Goal: Task Accomplishment & Management: Use online tool/utility

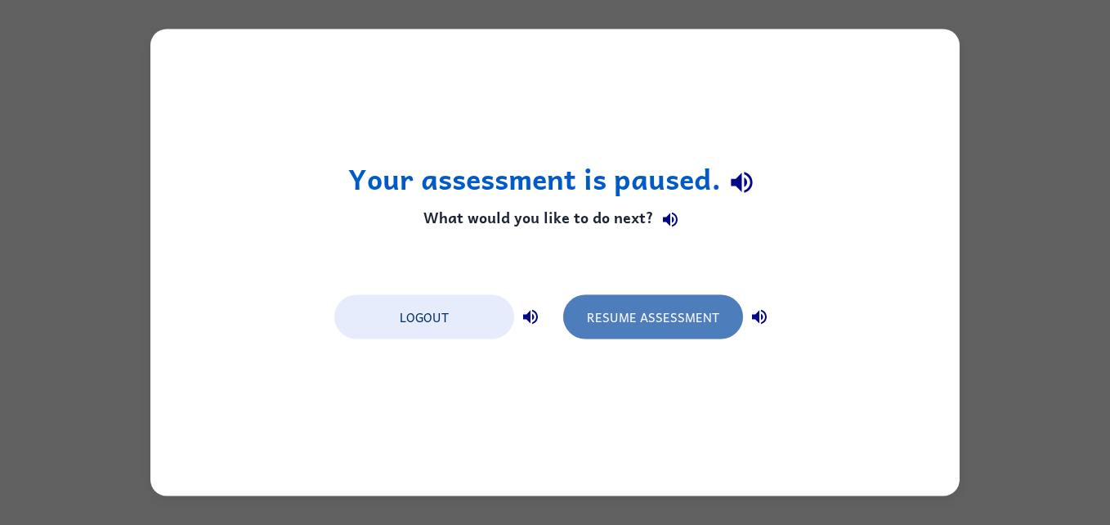
click at [595, 315] on button "Resume Assessment" at bounding box center [653, 317] width 180 height 44
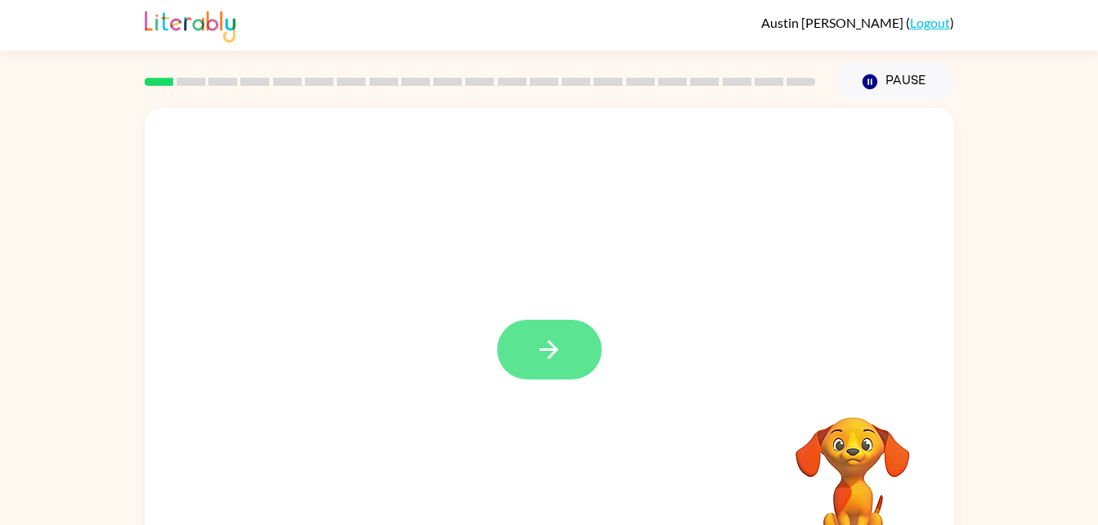
drag, startPoint x: 569, startPoint y: 366, endPoint x: 532, endPoint y: 336, distance: 47.6
click at [532, 336] on button "button" at bounding box center [549, 350] width 105 height 60
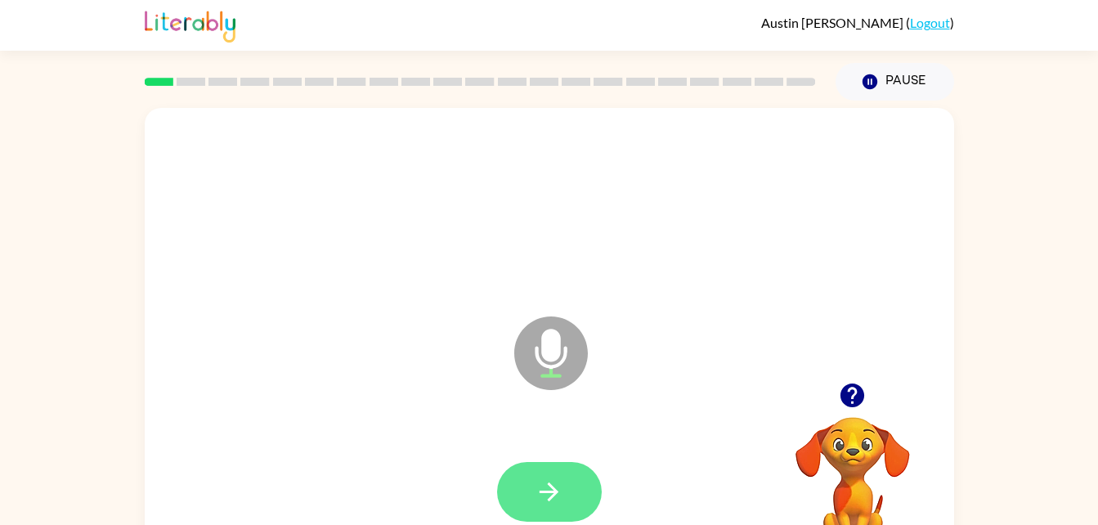
click at [554, 492] on icon "button" at bounding box center [549, 491] width 19 height 19
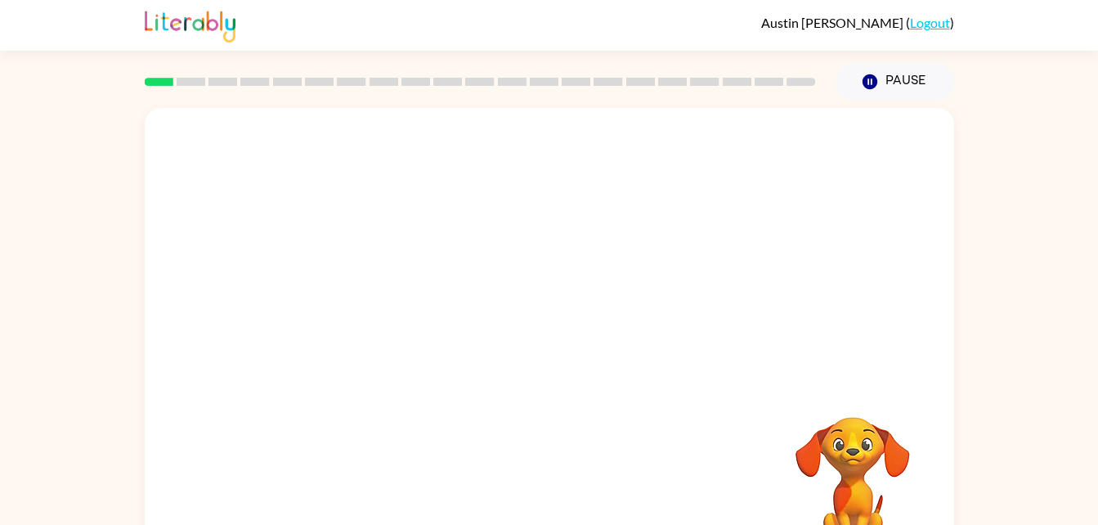
drag, startPoint x: 904, startPoint y: 386, endPoint x: 1021, endPoint y: 506, distance: 167.6
click at [1021, 506] on div "Your browser must support playing .mp4 files to use Literably. Please try using…" at bounding box center [549, 338] width 1098 height 474
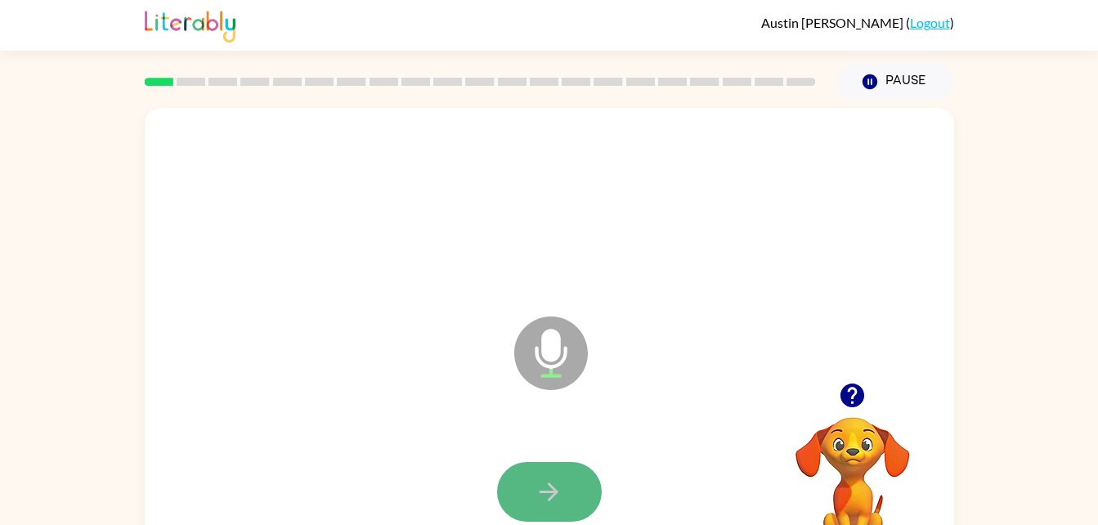
click at [563, 500] on button "button" at bounding box center [549, 492] width 105 height 60
click at [525, 491] on button "button" at bounding box center [549, 492] width 105 height 60
click at [570, 469] on button "button" at bounding box center [549, 492] width 105 height 60
click at [548, 477] on icon "button" at bounding box center [549, 491] width 29 height 29
click at [571, 498] on button "button" at bounding box center [549, 492] width 105 height 60
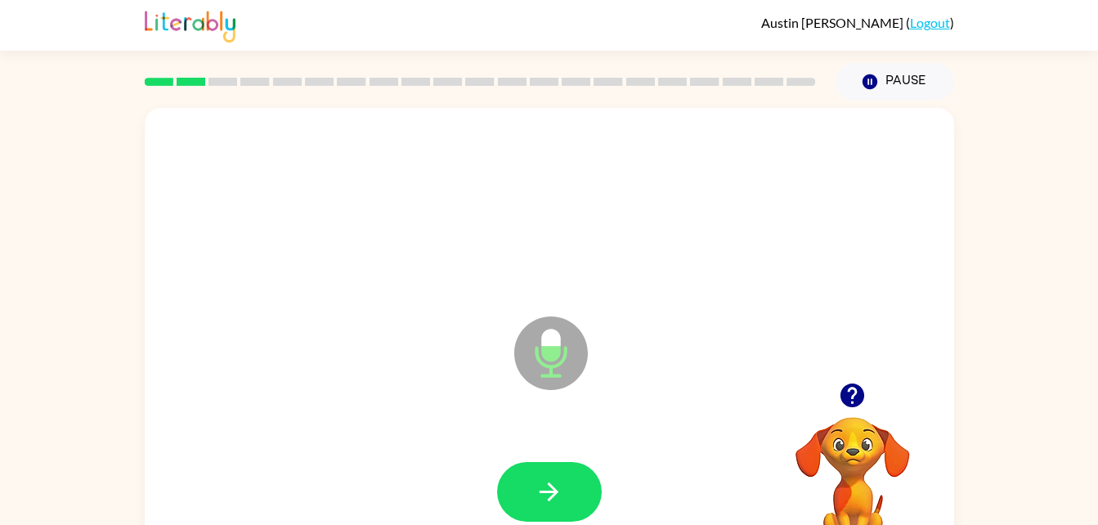
drag, startPoint x: 559, startPoint y: 490, endPoint x: 553, endPoint y: 477, distance: 13.9
click at [553, 477] on icon "button" at bounding box center [549, 491] width 29 height 29
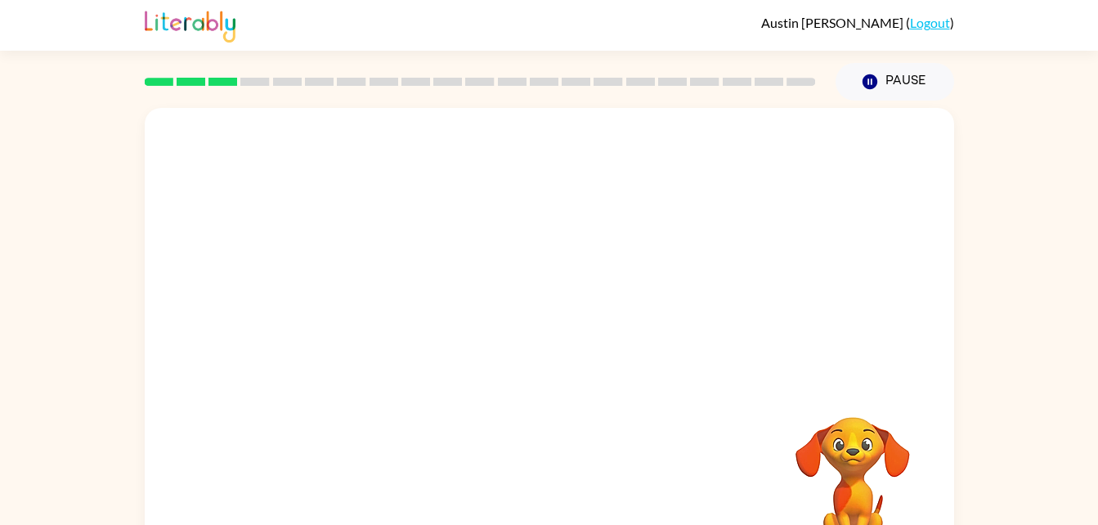
drag, startPoint x: 711, startPoint y: 504, endPoint x: 799, endPoint y: 450, distance: 102.3
click at [799, 450] on div "Your browser must support playing .mp4 files to use Literably. Please try using…" at bounding box center [549, 341] width 809 height 467
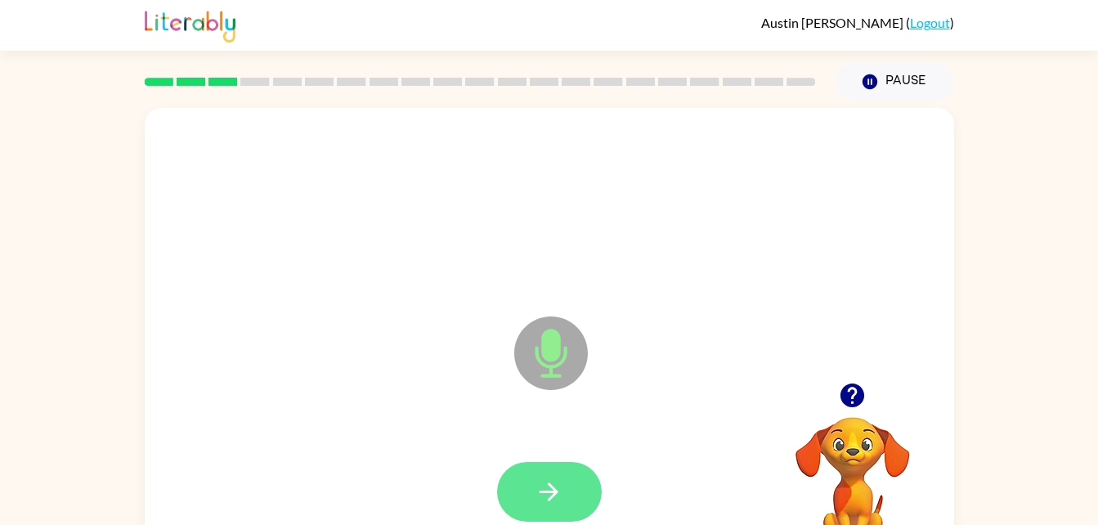
click at [564, 495] on button "button" at bounding box center [549, 492] width 105 height 60
click at [542, 492] on icon "button" at bounding box center [549, 491] width 19 height 19
click at [575, 480] on button "button" at bounding box center [549, 492] width 105 height 60
click at [550, 498] on icon "button" at bounding box center [549, 491] width 19 height 19
click at [558, 472] on button "button" at bounding box center [549, 492] width 105 height 60
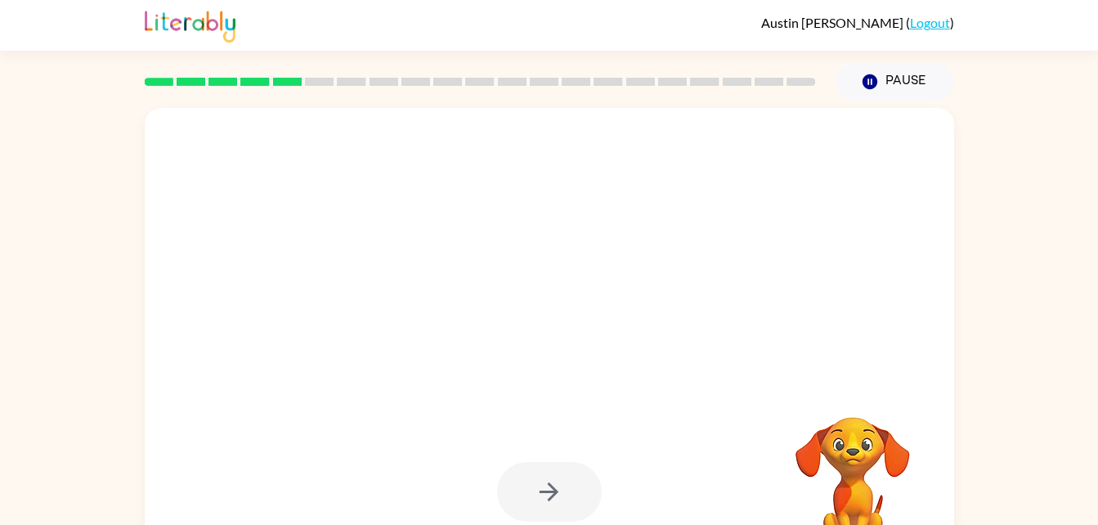
click at [847, 458] on video "Your browser must support playing .mp4 files to use Literably. Please try using…" at bounding box center [852, 473] width 163 height 163
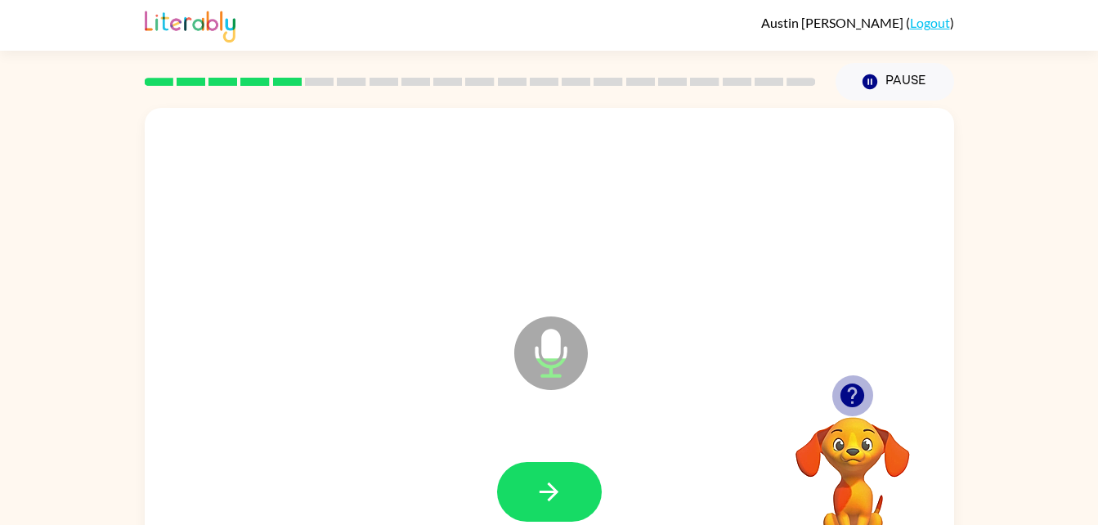
click at [835, 400] on button "button" at bounding box center [852, 395] width 42 height 42
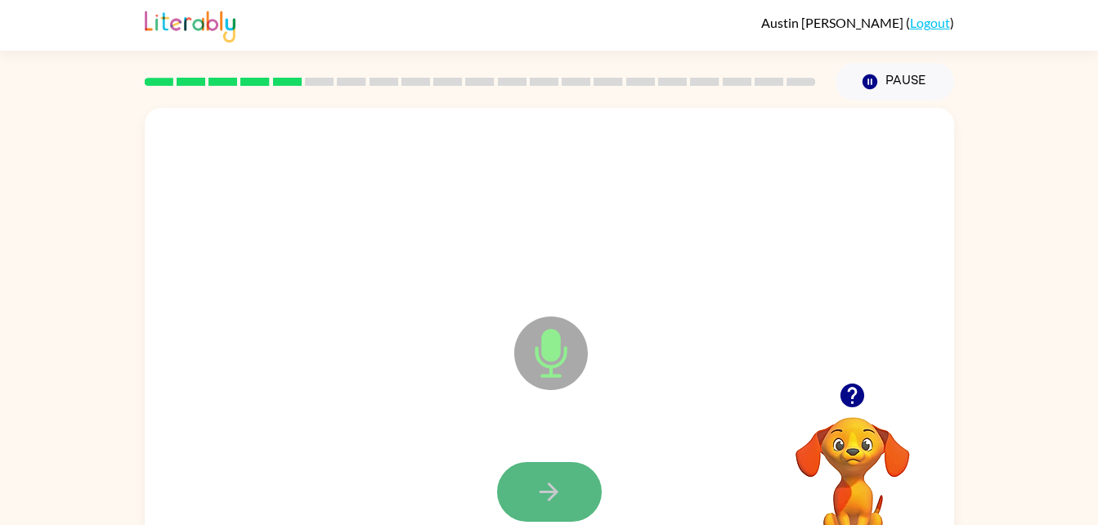
click at [583, 484] on button "button" at bounding box center [549, 492] width 105 height 60
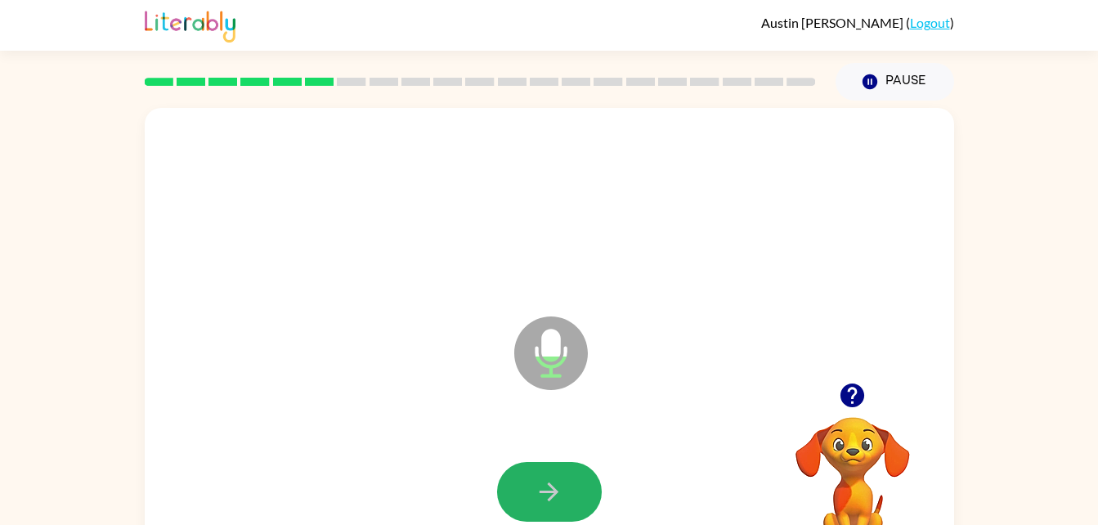
click at [550, 486] on icon "button" at bounding box center [549, 491] width 19 height 19
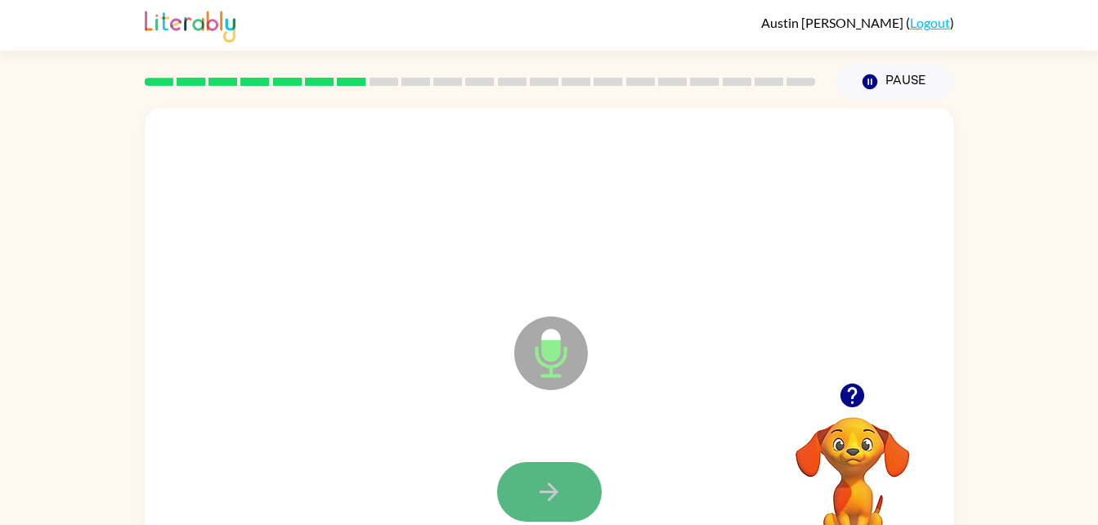
click at [554, 496] on icon "button" at bounding box center [549, 491] width 29 height 29
click at [549, 481] on icon "button" at bounding box center [549, 491] width 29 height 29
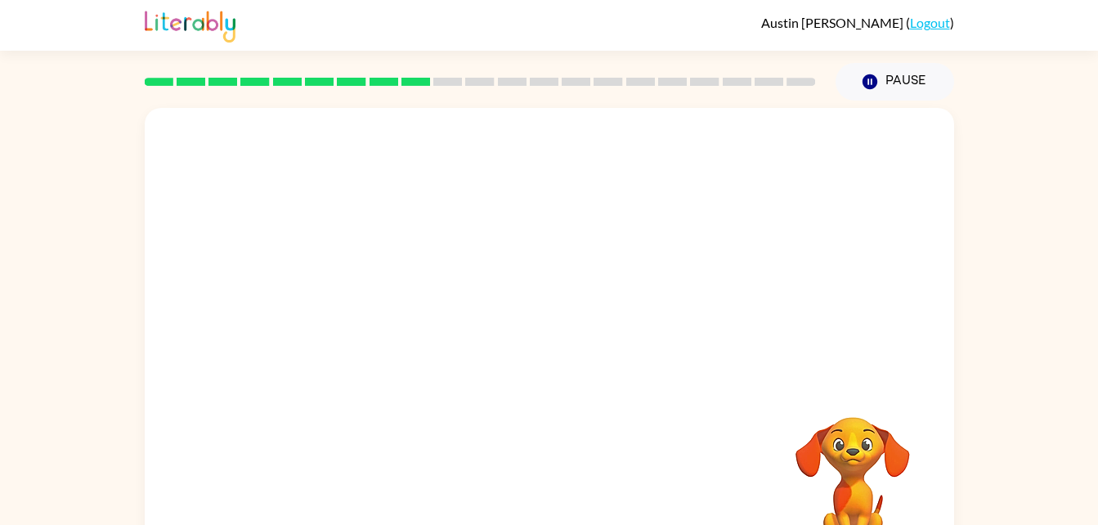
drag, startPoint x: 927, startPoint y: 494, endPoint x: 911, endPoint y: 414, distance: 81.8
click at [911, 414] on video "Your browser must support playing .mp4 files to use Literably. Please try using…" at bounding box center [852, 473] width 163 height 163
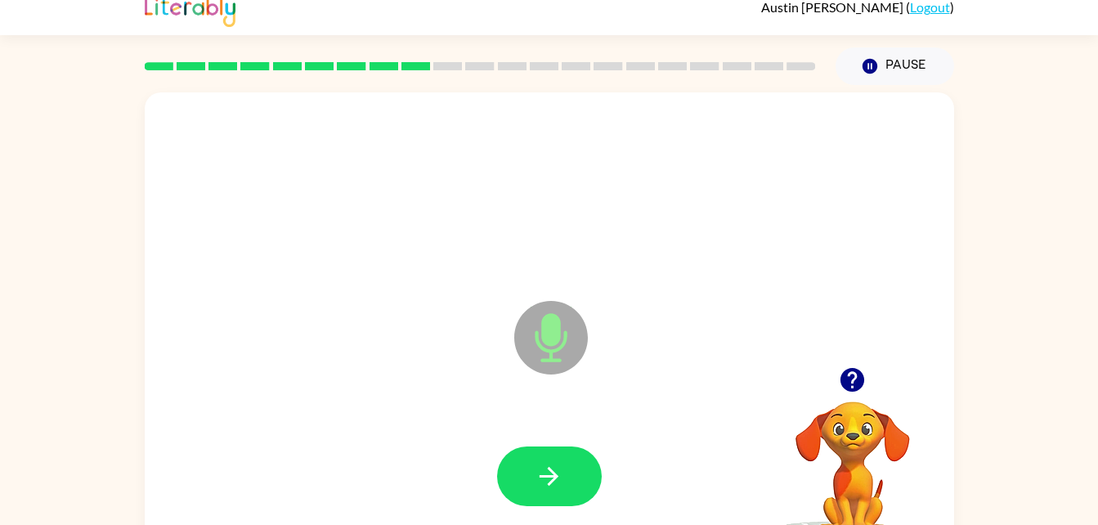
scroll to position [14, 0]
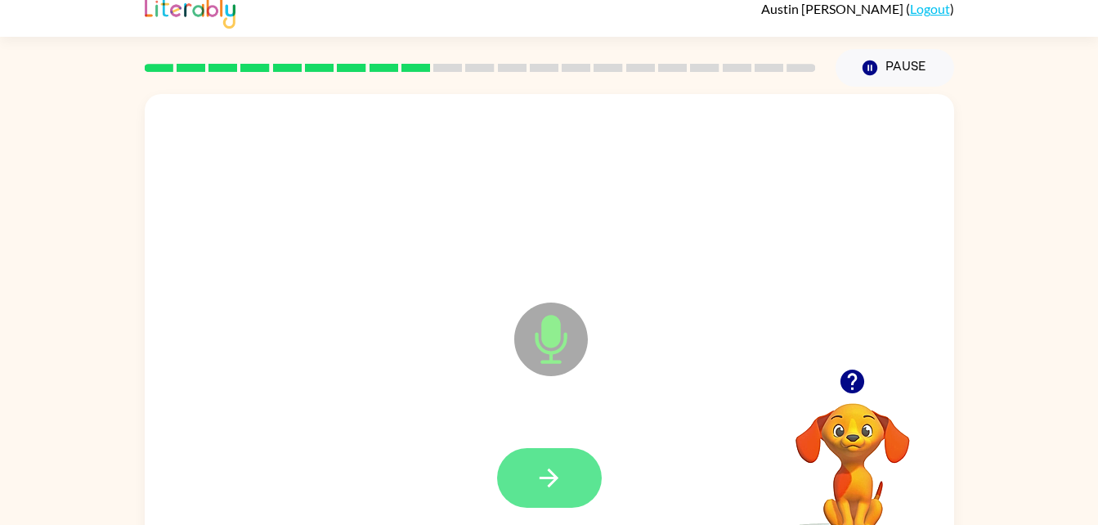
click at [567, 469] on button "button" at bounding box center [549, 478] width 105 height 60
click at [555, 472] on icon "button" at bounding box center [549, 478] width 29 height 29
click at [550, 454] on button "button" at bounding box center [549, 478] width 105 height 60
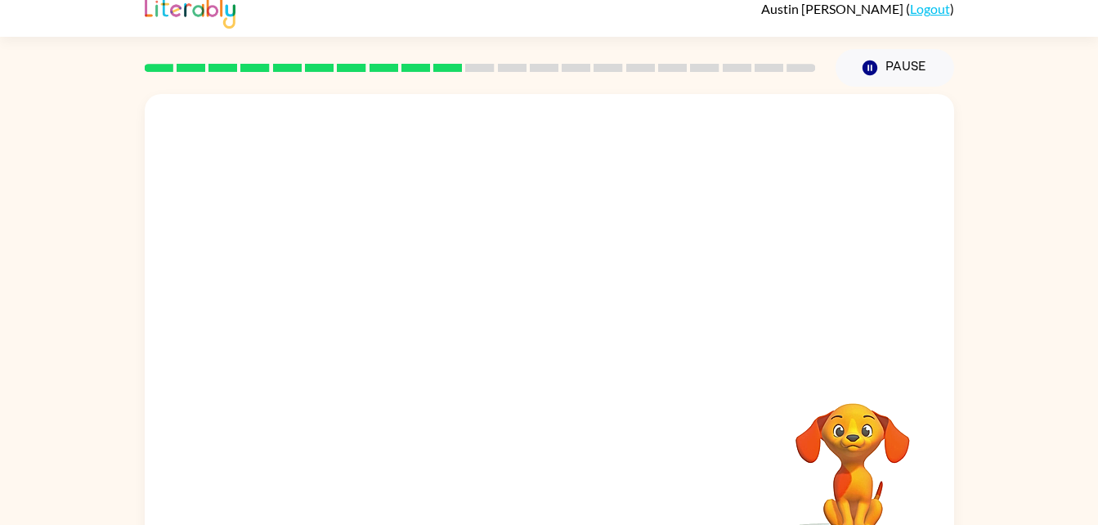
click at [1013, 353] on div "Your browser must support playing .mp4 files to use Literably. Please try using…" at bounding box center [549, 324] width 1098 height 474
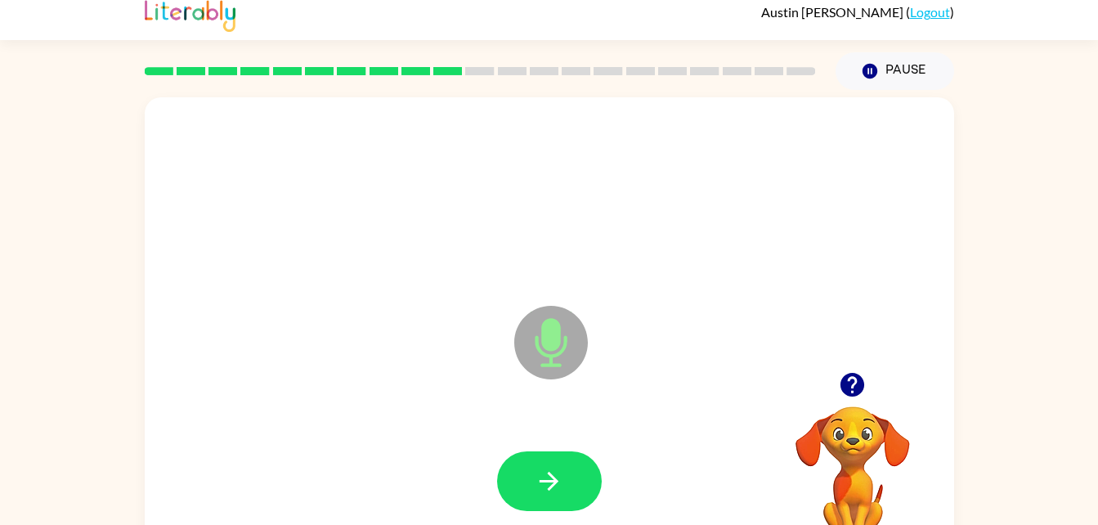
scroll to position [16, 0]
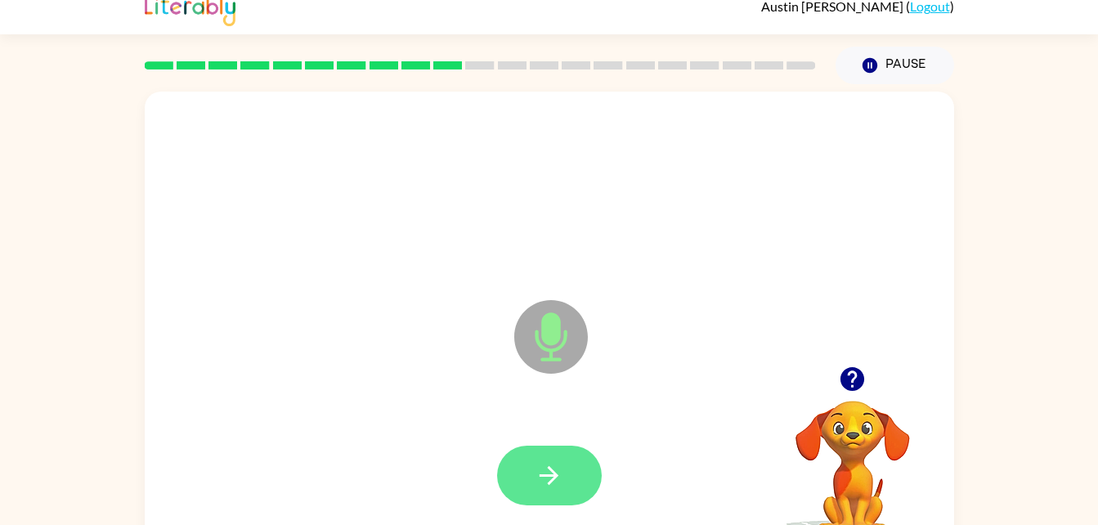
click at [561, 481] on icon "button" at bounding box center [549, 475] width 29 height 29
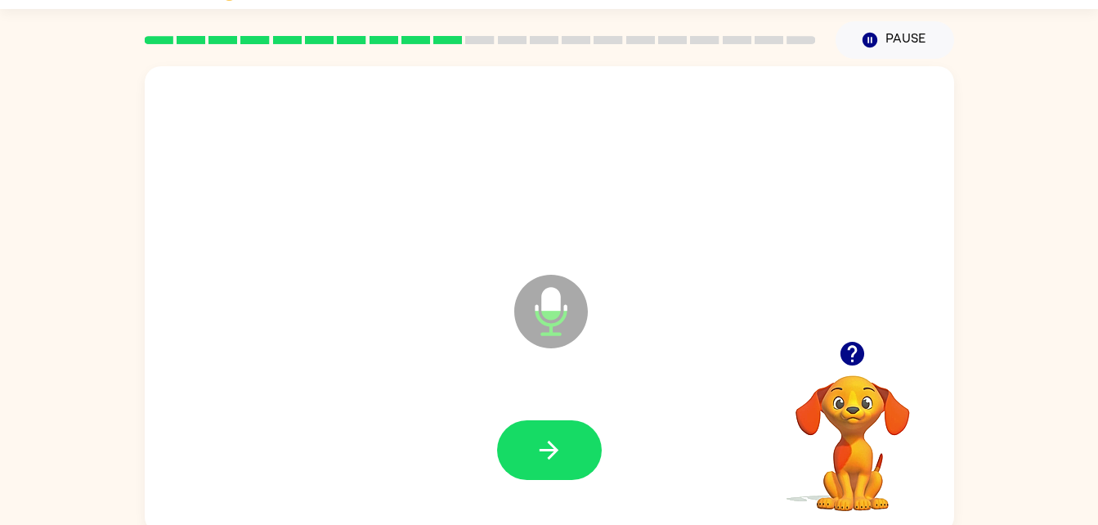
scroll to position [50, 0]
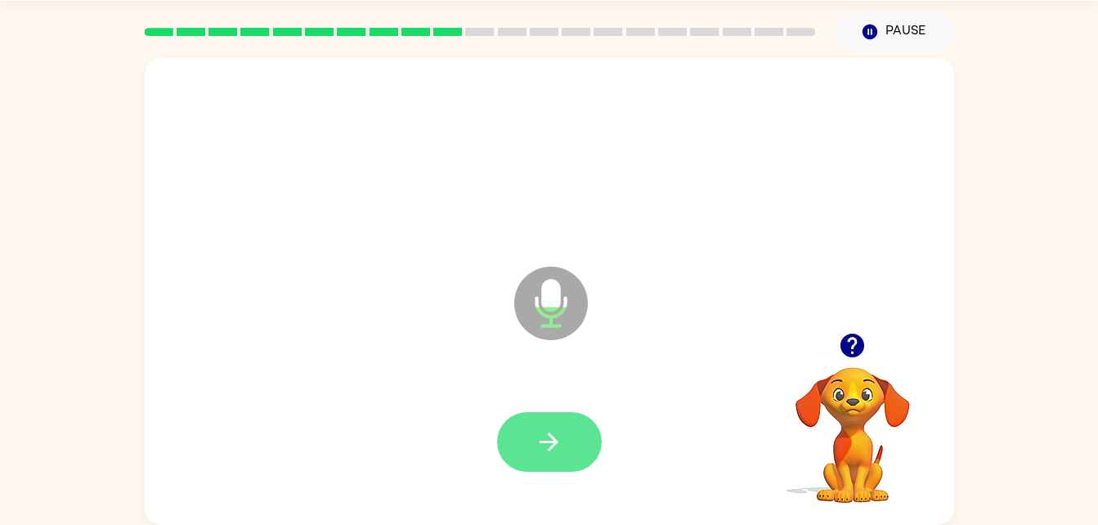
click at [551, 430] on icon "button" at bounding box center [549, 442] width 29 height 29
click at [568, 433] on button "button" at bounding box center [549, 442] width 105 height 60
click at [567, 423] on button "button" at bounding box center [549, 442] width 105 height 60
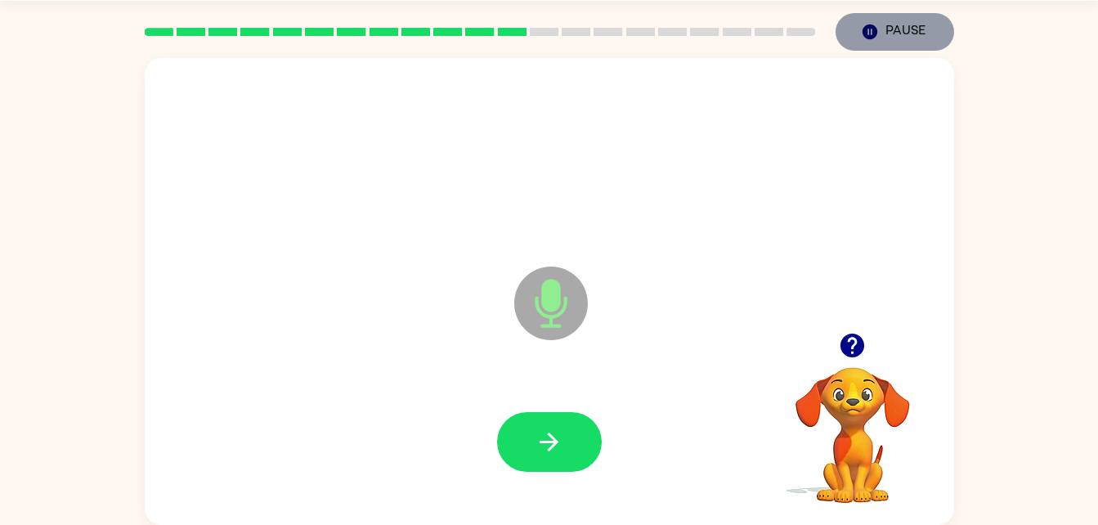
click at [878, 19] on button "Pause Pause" at bounding box center [894, 32] width 119 height 38
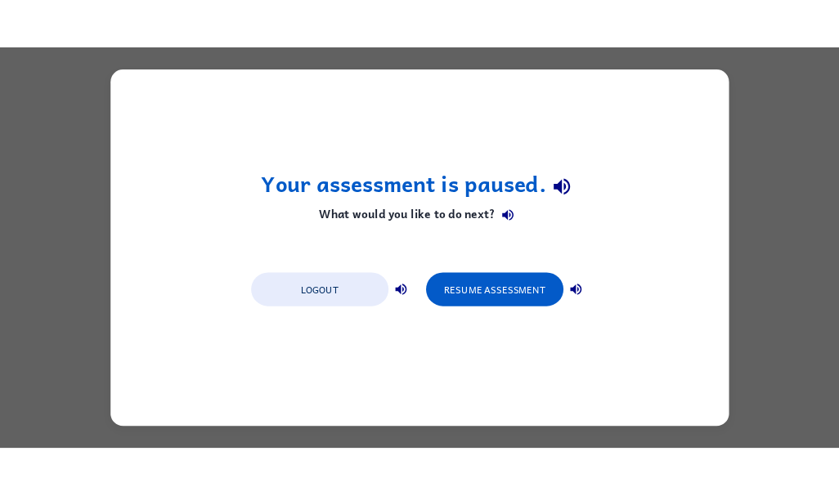
scroll to position [0, 0]
